Goal: Task Accomplishment & Management: Manage account settings

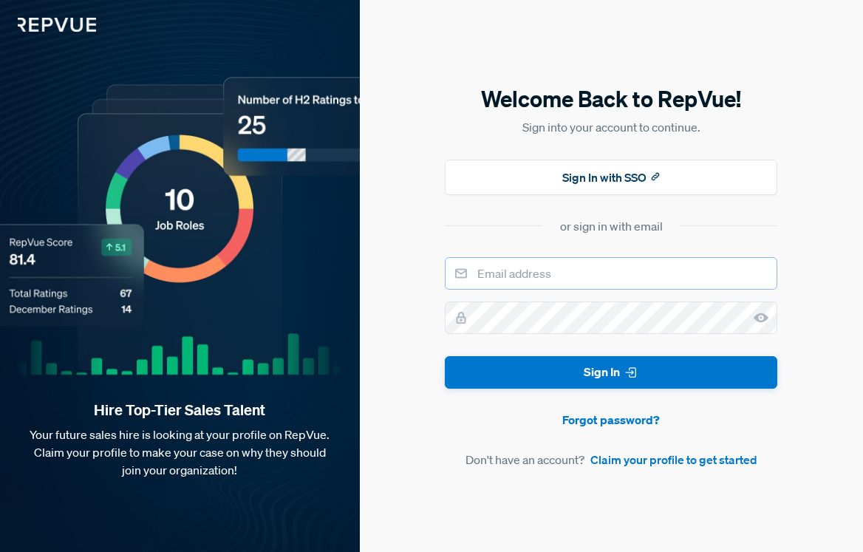
click at [521, 284] on input "email" at bounding box center [611, 273] width 332 height 32
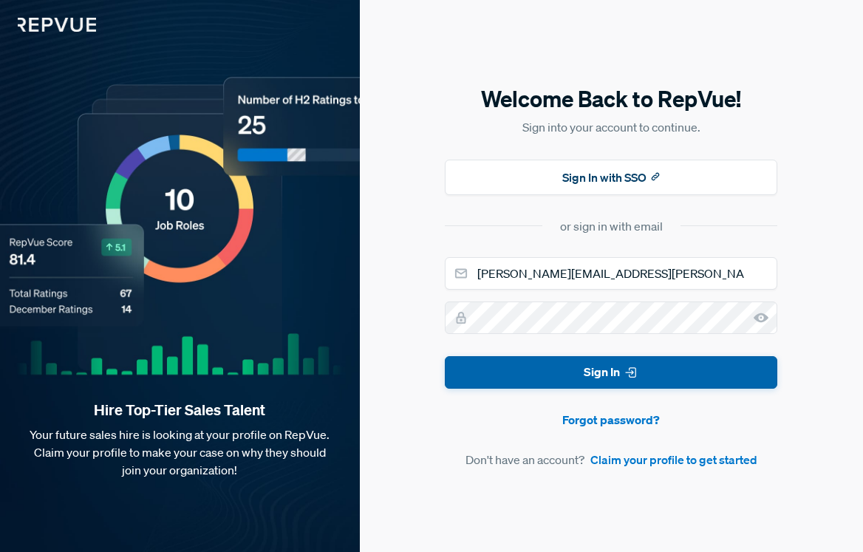
click at [554, 359] on button "Sign In" at bounding box center [611, 372] width 332 height 33
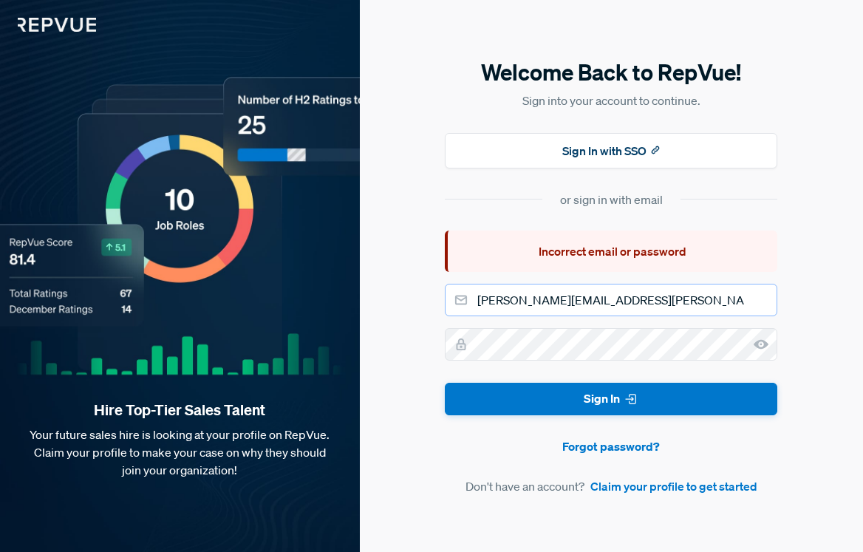
click at [609, 302] on input "[PERSON_NAME][EMAIL_ADDRESS][PERSON_NAME][DOMAIN_NAME]" at bounding box center [611, 300] width 332 height 32
click at [423, 340] on div "Welcome Back to RepVue! Sign into your account to continue. Sign In with SSO or…" at bounding box center [611, 276] width 503 height 552
drag, startPoint x: 635, startPoint y: 296, endPoint x: 400, endPoint y: 296, distance: 235.6
click at [400, 296] on div "Welcome Back to RepVue! Sign into your account to continue. Sign In with SSO or…" at bounding box center [611, 276] width 503 height 552
type input "[DOMAIN_NAME][EMAIL_ADDRESS][DOMAIN_NAME]"
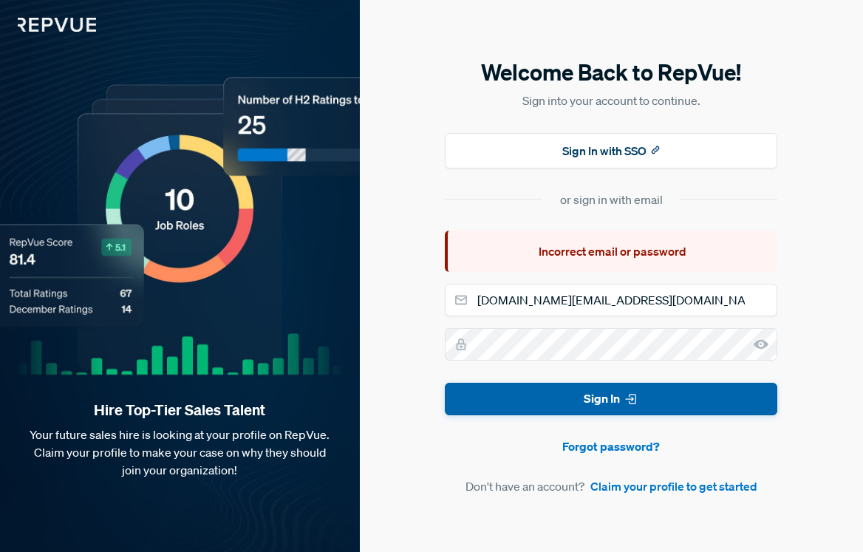
click at [536, 396] on button "Sign In" at bounding box center [611, 399] width 332 height 33
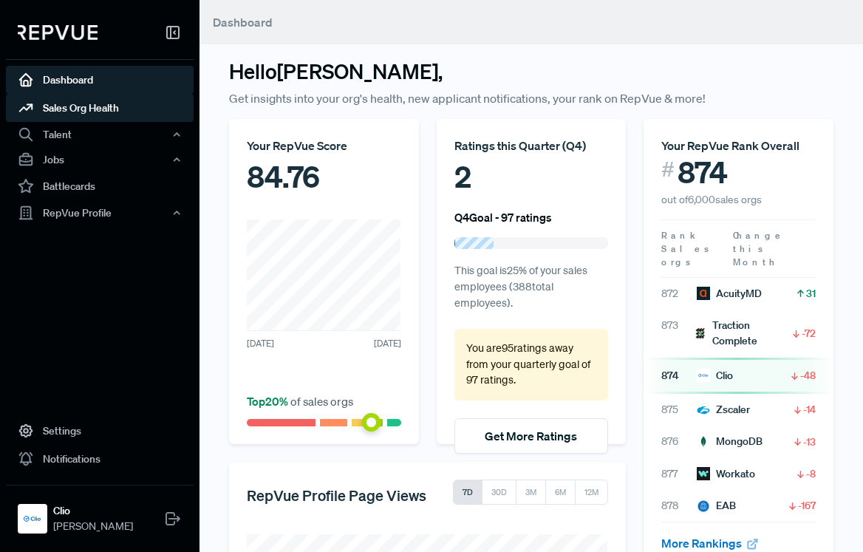
click at [73, 106] on link "Sales Org Health" at bounding box center [100, 108] width 188 height 28
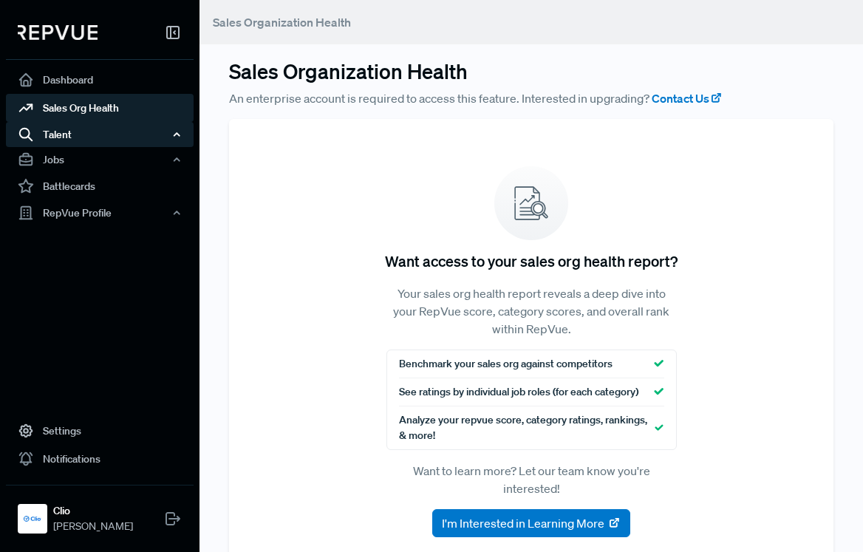
click at [73, 132] on div "Talent" at bounding box center [100, 134] width 188 height 25
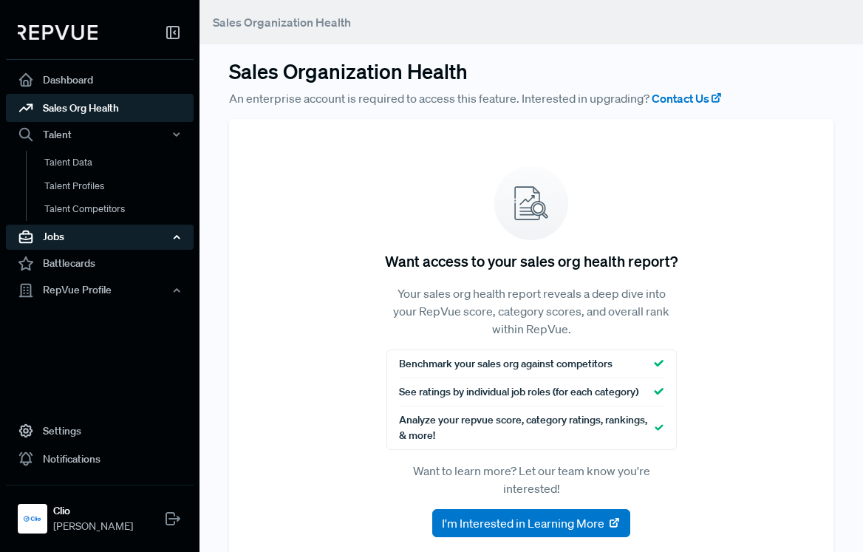
click at [81, 230] on div "Jobs" at bounding box center [100, 237] width 188 height 25
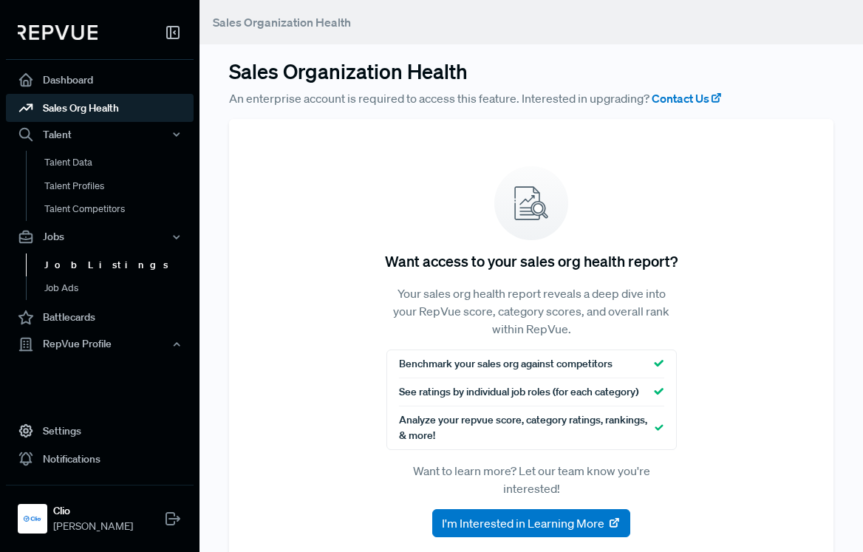
click at [88, 268] on link "Job Listings" at bounding box center [120, 265] width 188 height 24
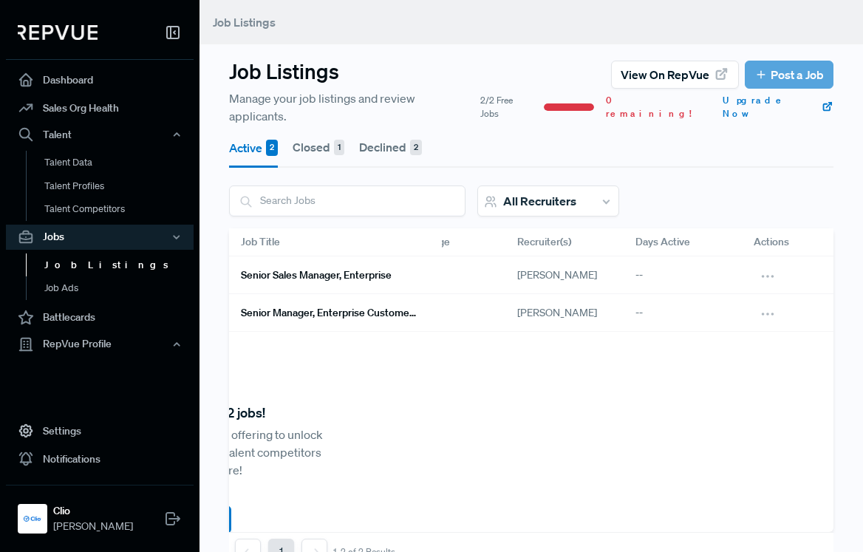
scroll to position [0, 341]
click at [365, 268] on link "Senior Sales Manager, Enterprise" at bounding box center [329, 274] width 177 height 25
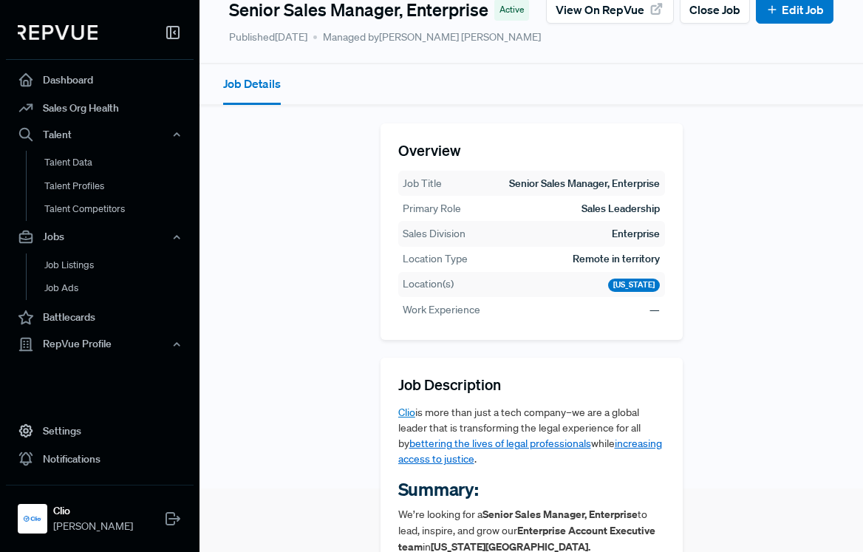
scroll to position [212, 0]
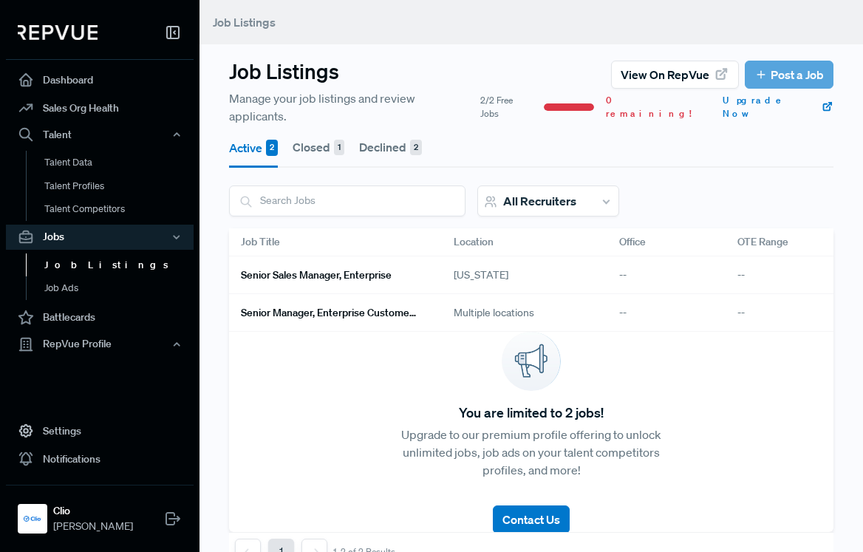
scroll to position [1, 0]
click at [313, 129] on button "Closed 1" at bounding box center [318, 146] width 52 height 41
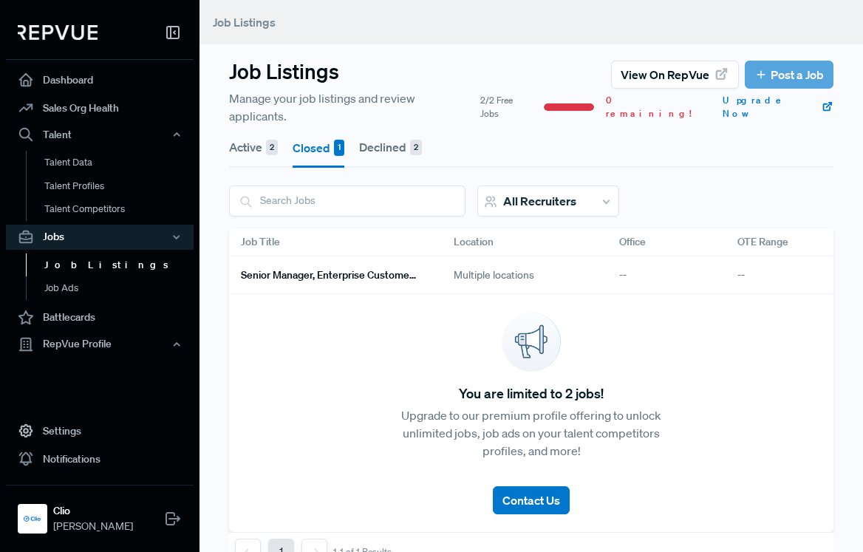
click at [374, 137] on button "Declined 2" at bounding box center [390, 146] width 63 height 41
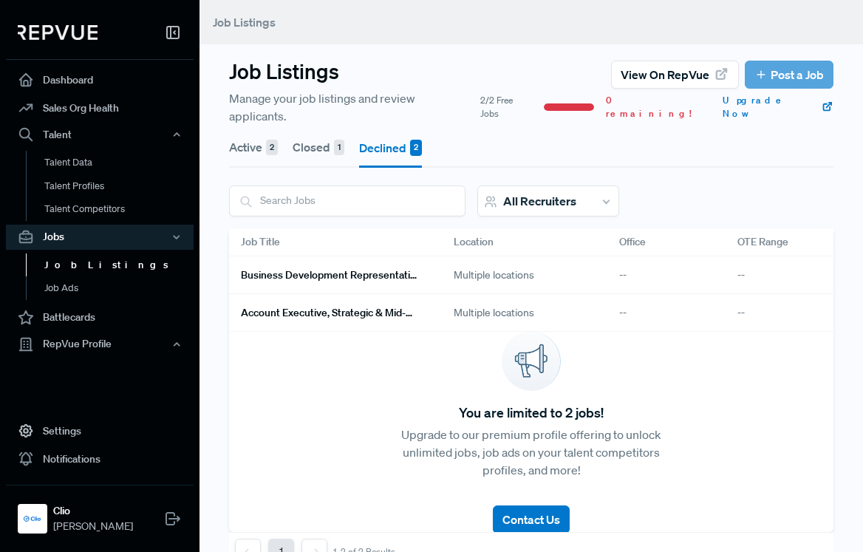
click at [242, 129] on button "Active 2" at bounding box center [253, 146] width 49 height 41
